Goal: Find specific page/section: Find specific page/section

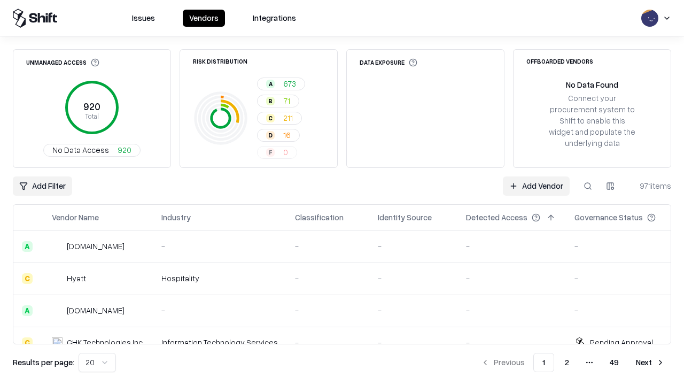
click at [342, 192] on div "Add Filter Add Vendor 971 items" at bounding box center [342, 185] width 659 height 19
click at [42, 186] on html "Issues Vendors Integrations Unmanaged Access 920 Total No Data Access 920 Risk …" at bounding box center [342, 192] width 684 height 385
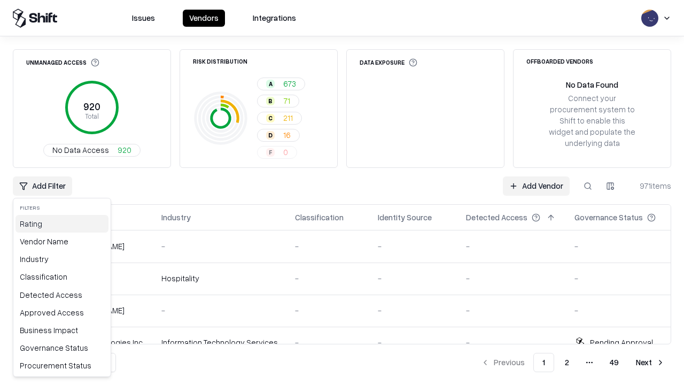
click at [62, 224] on div "Rating" at bounding box center [62, 224] width 93 height 18
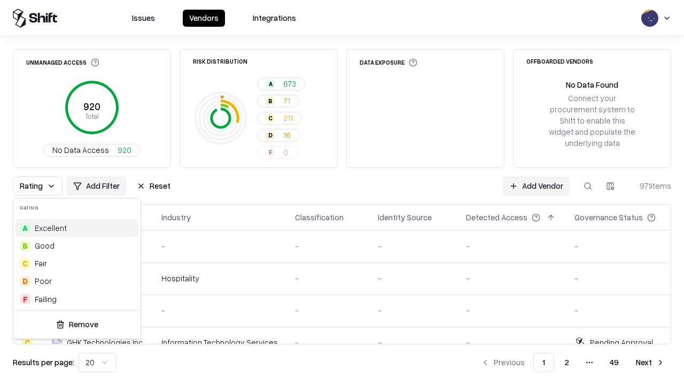
click at [342, 192] on html "Issues Vendors Integrations Unmanaged Access 920 Total No Data Access 920 Risk …" at bounding box center [342, 192] width 684 height 385
click at [342, 192] on div "Rating Add Filter Reset Add Vendor 971 items" at bounding box center [342, 185] width 659 height 19
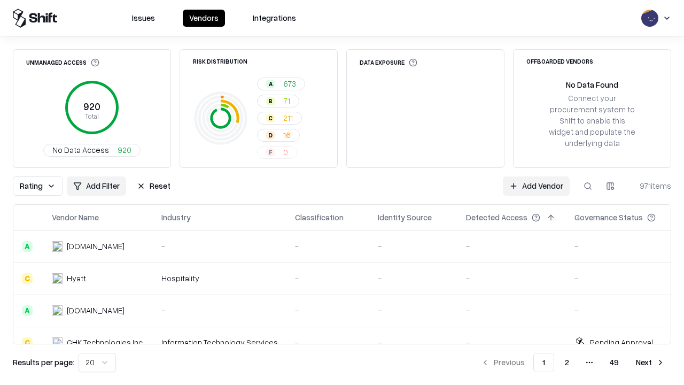
click at [153, 186] on button "Reset" at bounding box center [153, 185] width 47 height 19
click at [342, 192] on div "Rating Add Filter Reset Add Vendor 971 items" at bounding box center [342, 185] width 659 height 19
click at [42, 186] on html "Issues Vendors Integrations Unmanaged Access 920 Total No Data Access 920 Risk …" at bounding box center [342, 192] width 684 height 385
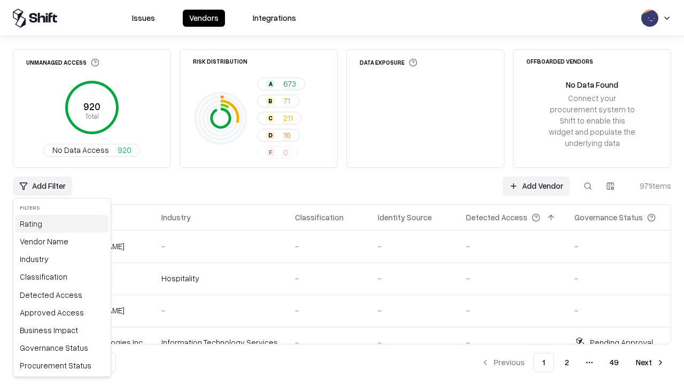
click at [62, 224] on div "Rating" at bounding box center [62, 224] width 93 height 18
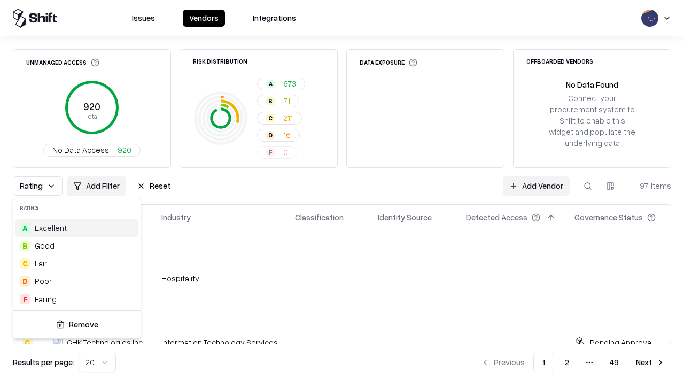
click at [77, 263] on div "C Fair" at bounding box center [77, 264] width 123 height 18
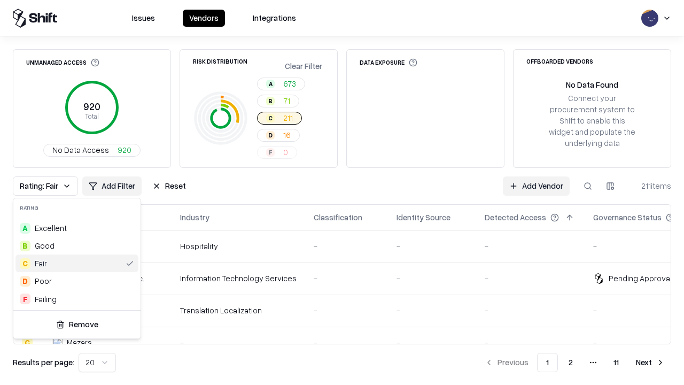
click at [342, 192] on html "Issues Vendors Integrations Unmanaged Access 920 Total No Data Access 920 Risk …" at bounding box center [342, 192] width 684 height 385
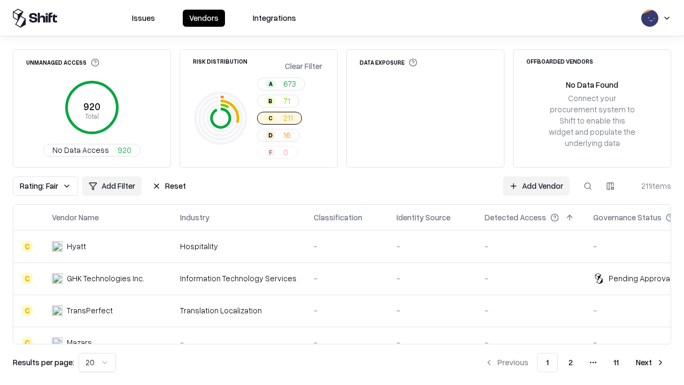
click at [342, 192] on div "Rating: Fair Add Filter Reset Add Vendor 211 items" at bounding box center [342, 185] width 659 height 19
click at [169, 186] on button "Reset" at bounding box center [169, 185] width 47 height 19
click at [342, 192] on div "Add Filter Add Vendor 211 items" at bounding box center [342, 185] width 659 height 19
click at [42, 186] on html "Issues Vendors Integrations Unmanaged Access 920 Total No Data Access 920 Risk …" at bounding box center [342, 192] width 684 height 385
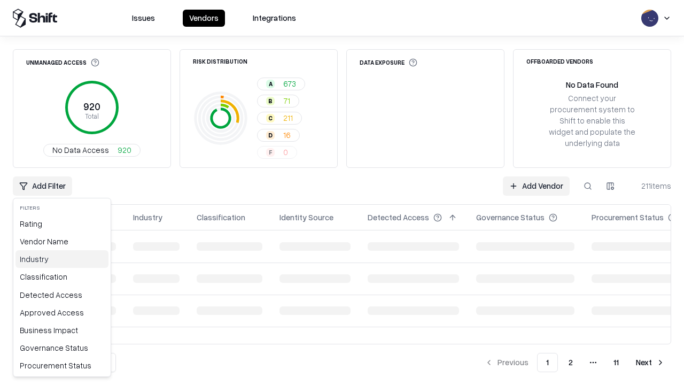
click at [62, 259] on div "Industry" at bounding box center [62, 259] width 93 height 18
